Goal: Check status: Check status

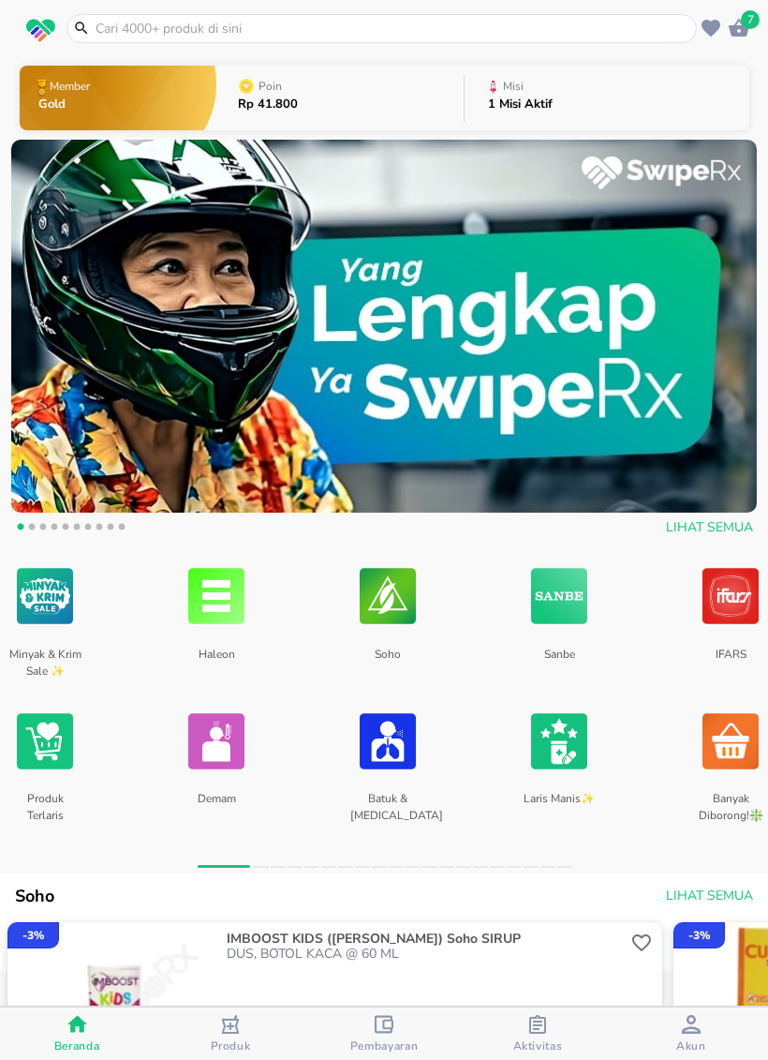
click at [554, 989] on span "Aktivitas" at bounding box center [538, 1045] width 50 height 15
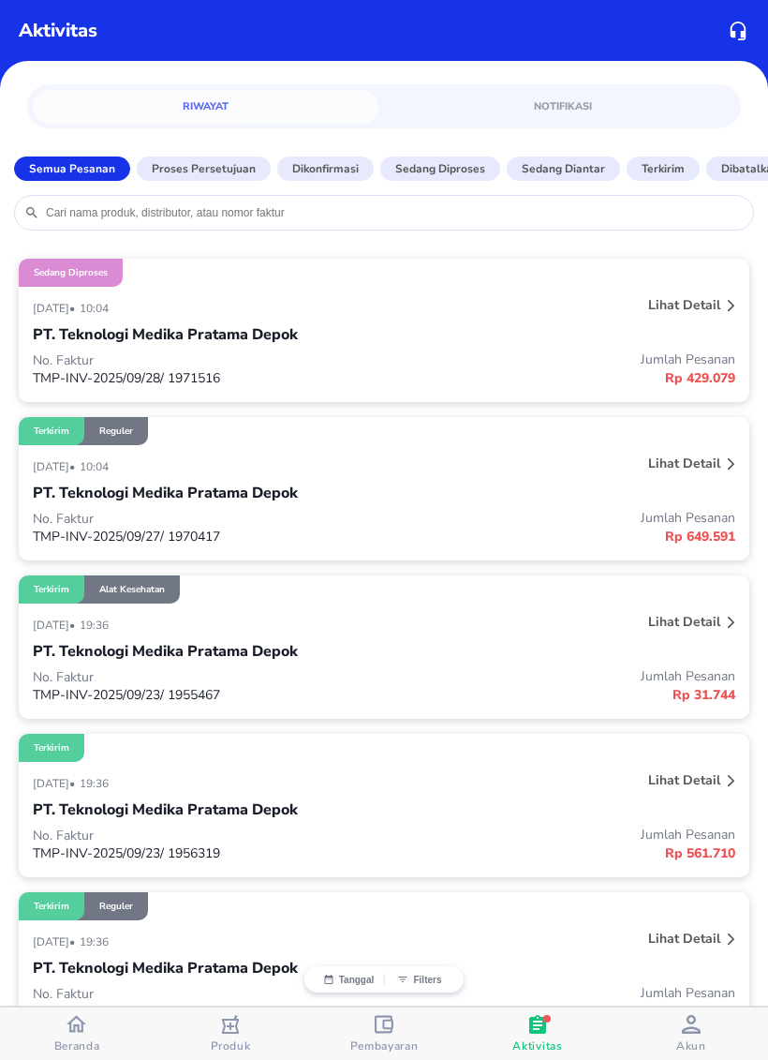
click at [100, 291] on div "[DATE] • 10:04 Lihat detail PT. Teknologi Medika Pratama Depok No. Faktur TMP-I…" at bounding box center [384, 344] width 731 height 115
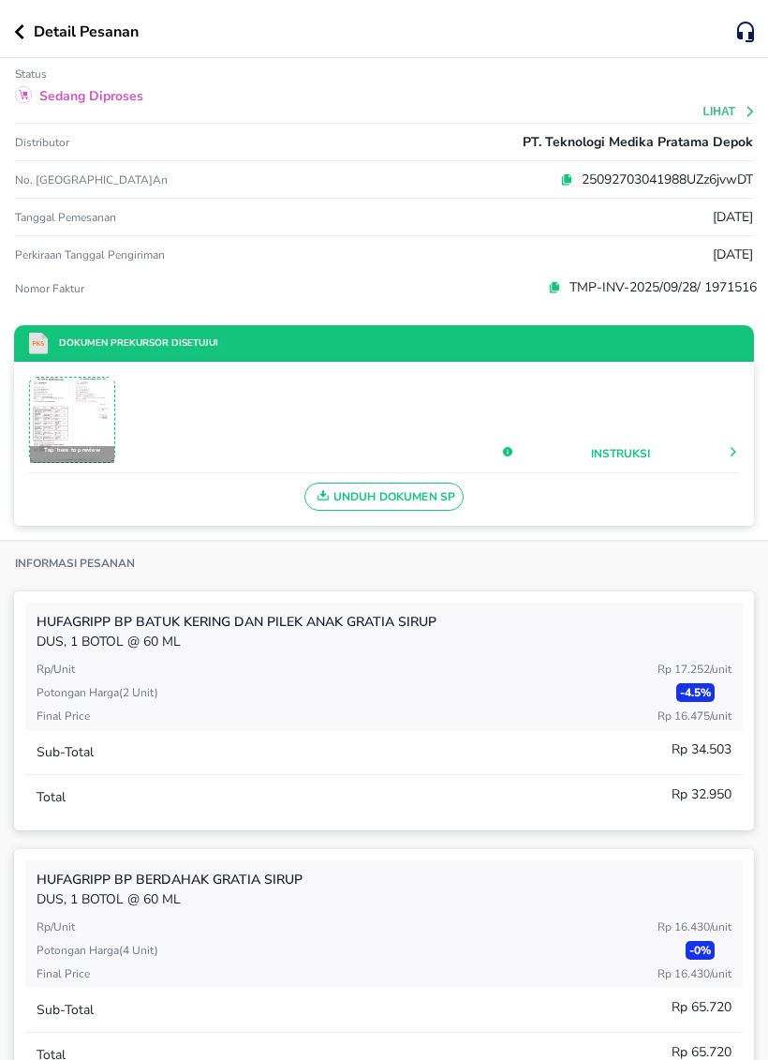
click at [62, 407] on img at bounding box center [72, 419] width 82 height 82
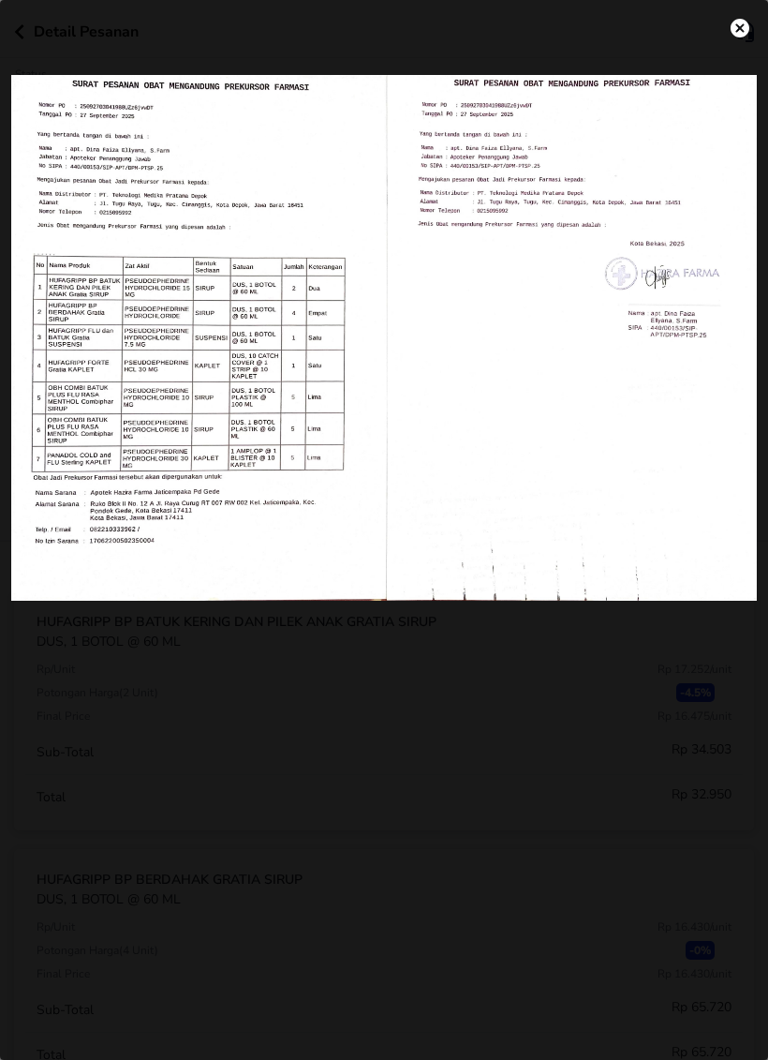
click at [734, 46] on button "settings" at bounding box center [740, 27] width 41 height 41
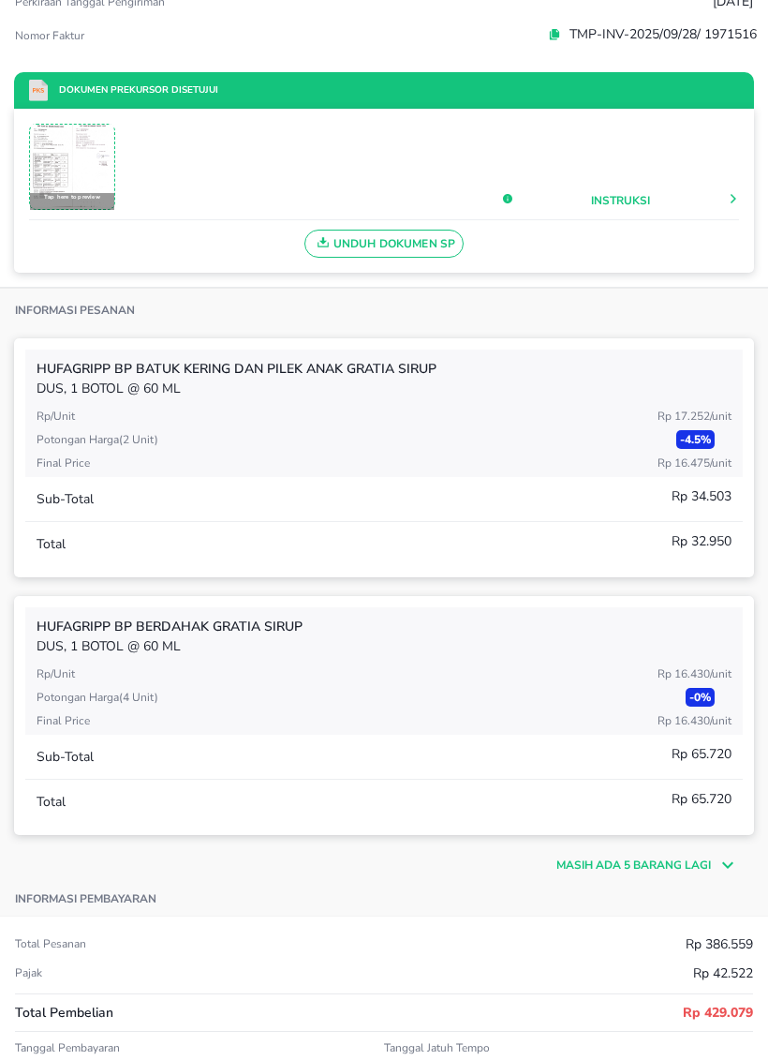
scroll to position [255, 0]
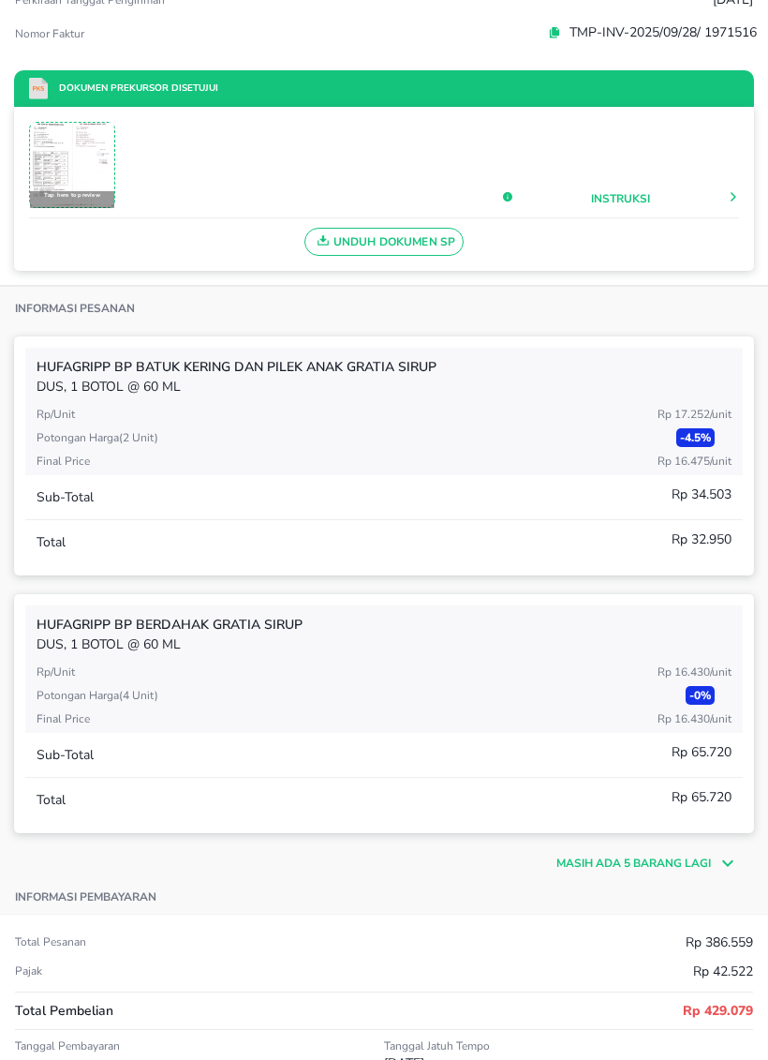
click at [704, 864] on p "Masih ada 5 barang lagi" at bounding box center [634, 862] width 155 height 17
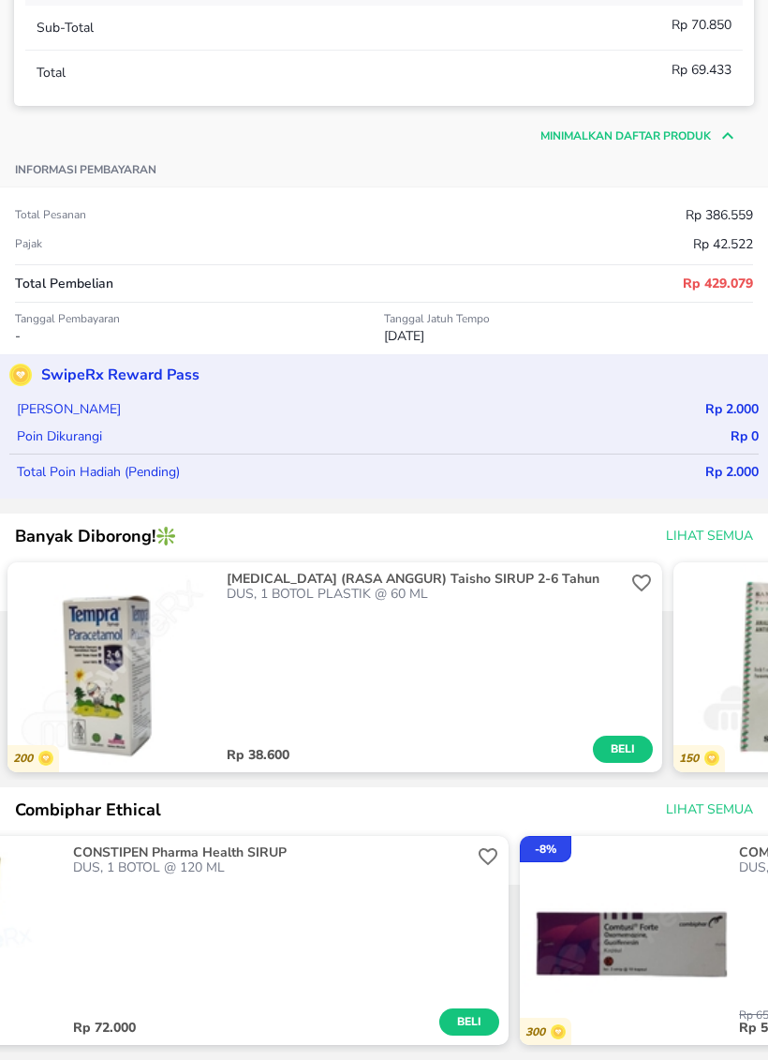
scroll to position [0, 148]
